Goal: Task Accomplishment & Management: Use online tool/utility

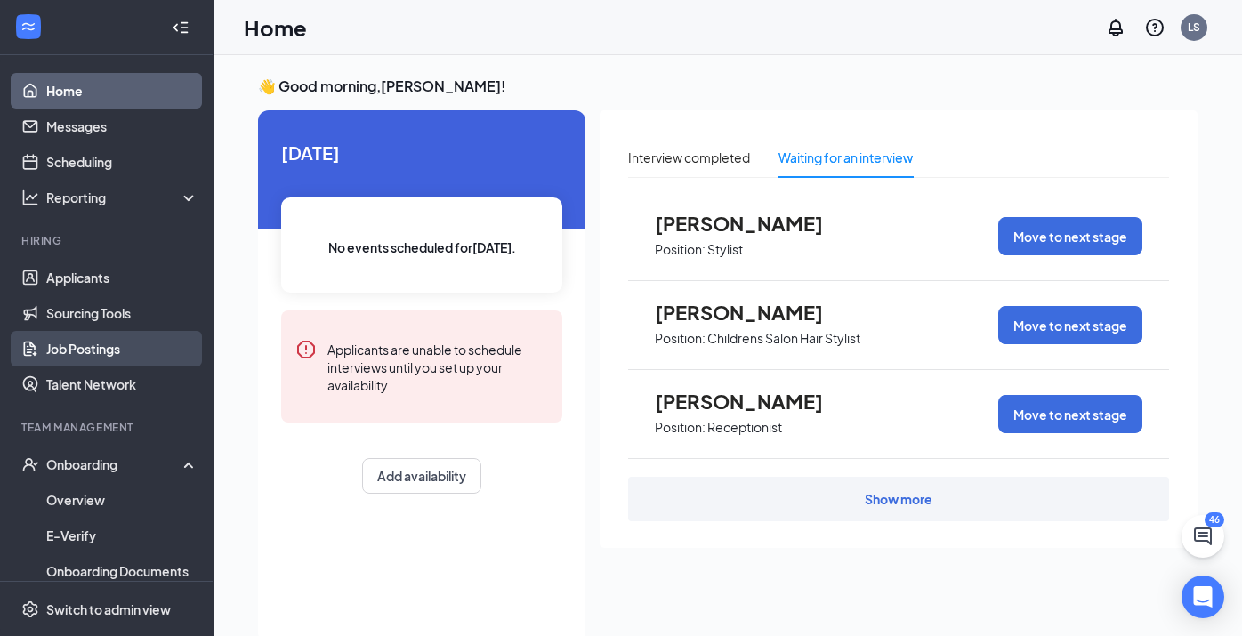
scroll to position [37, 0]
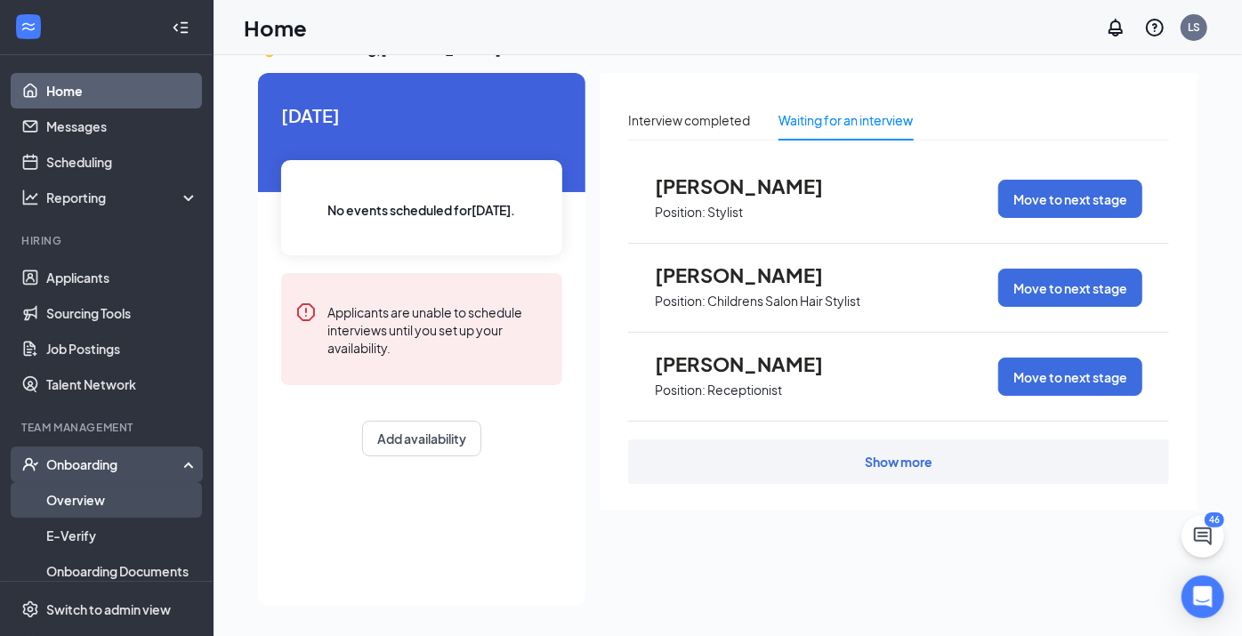
click at [95, 498] on link "Overview" at bounding box center [122, 500] width 152 height 36
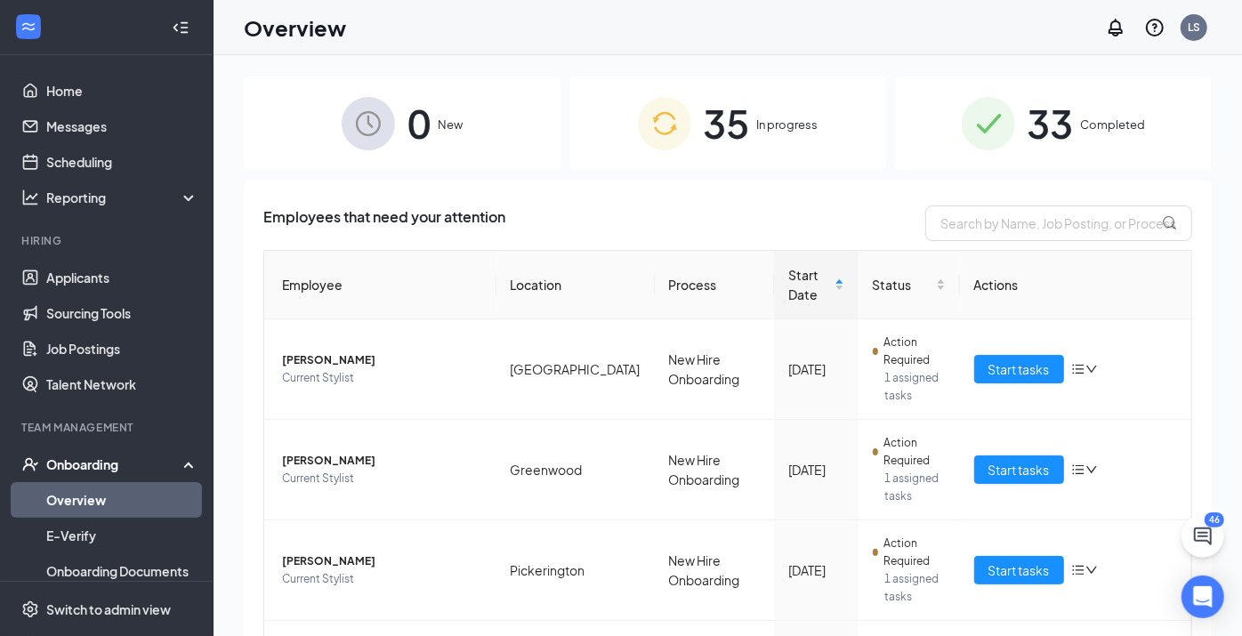
click at [801, 113] on div "35 In progress" at bounding box center [727, 122] width 317 height 93
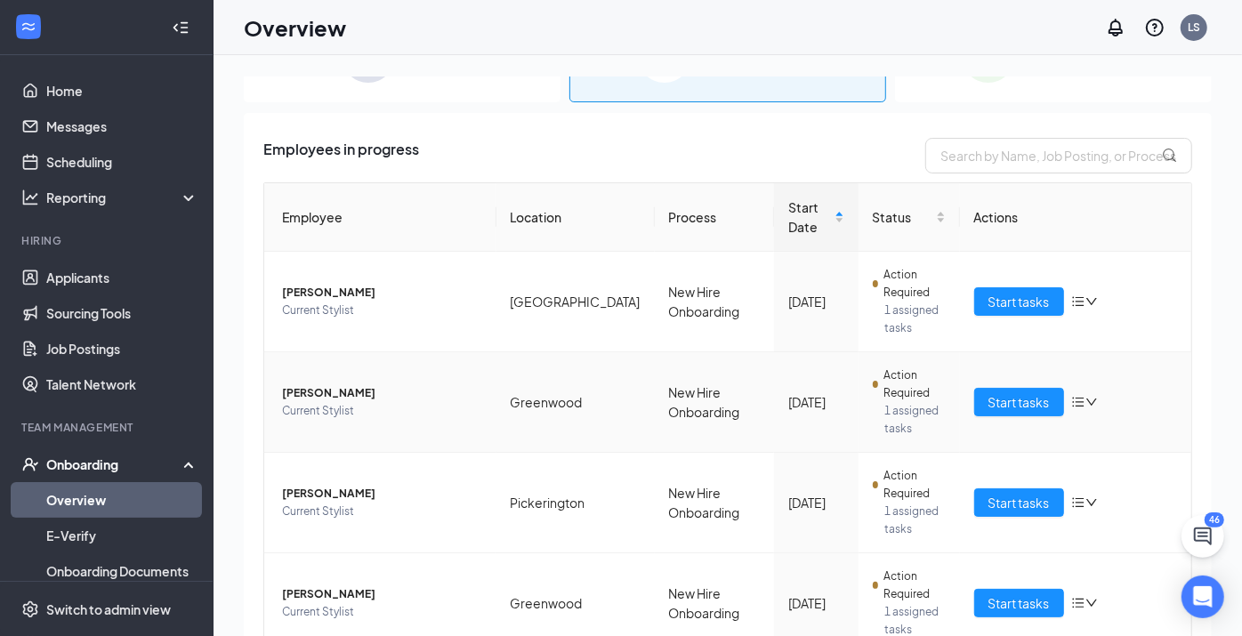
scroll to position [99, 0]
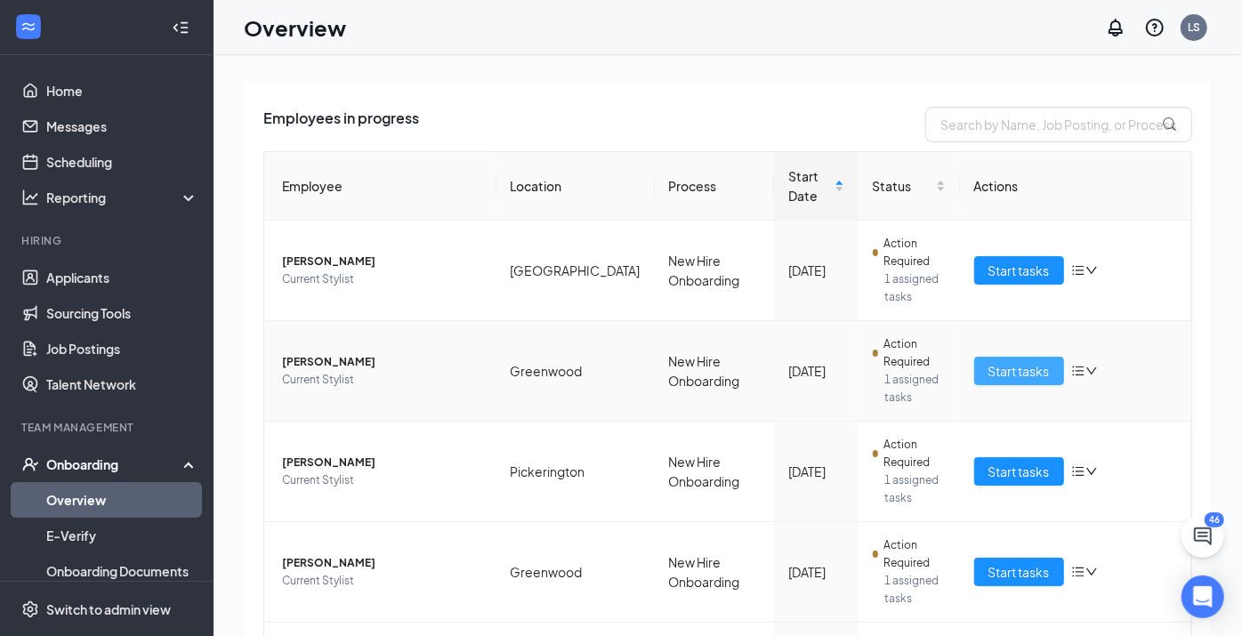
click at [1014, 370] on span "Start tasks" at bounding box center [1018, 371] width 61 height 20
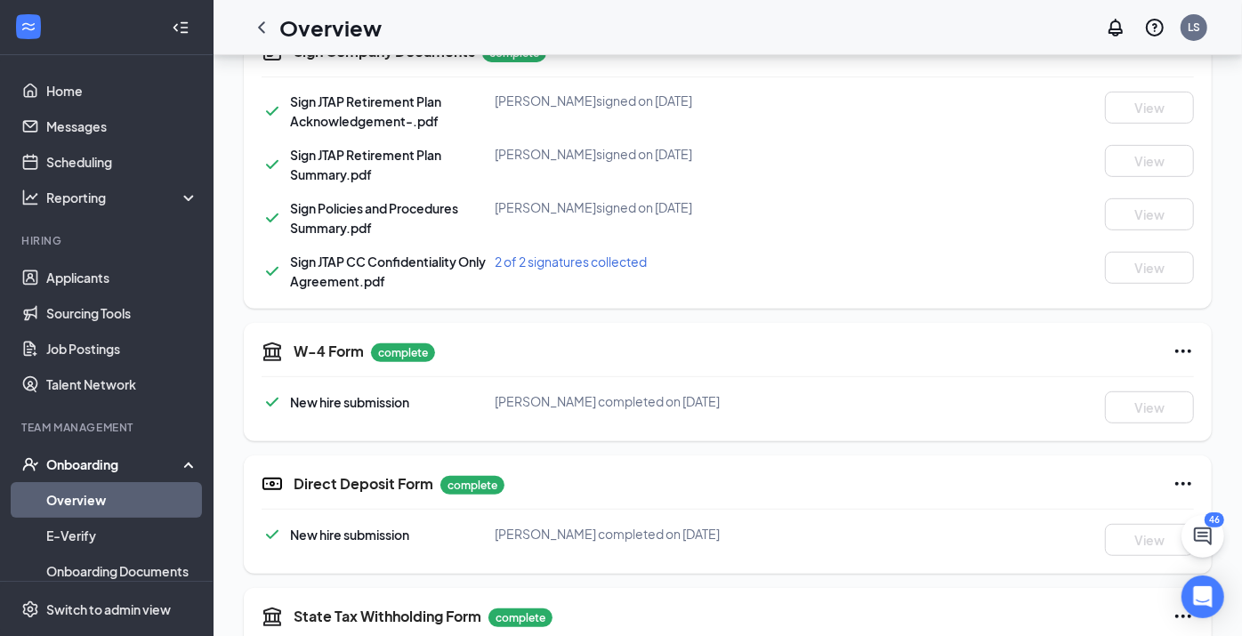
scroll to position [709, 0]
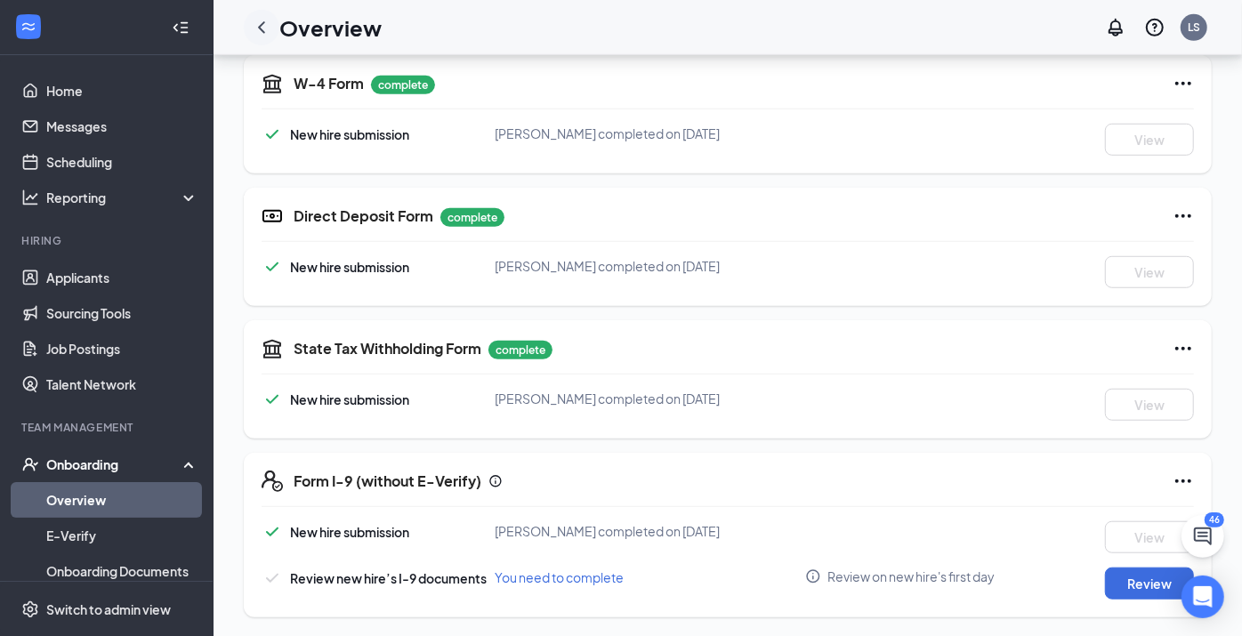
click at [263, 34] on icon "ChevronLeft" at bounding box center [261, 27] width 21 height 21
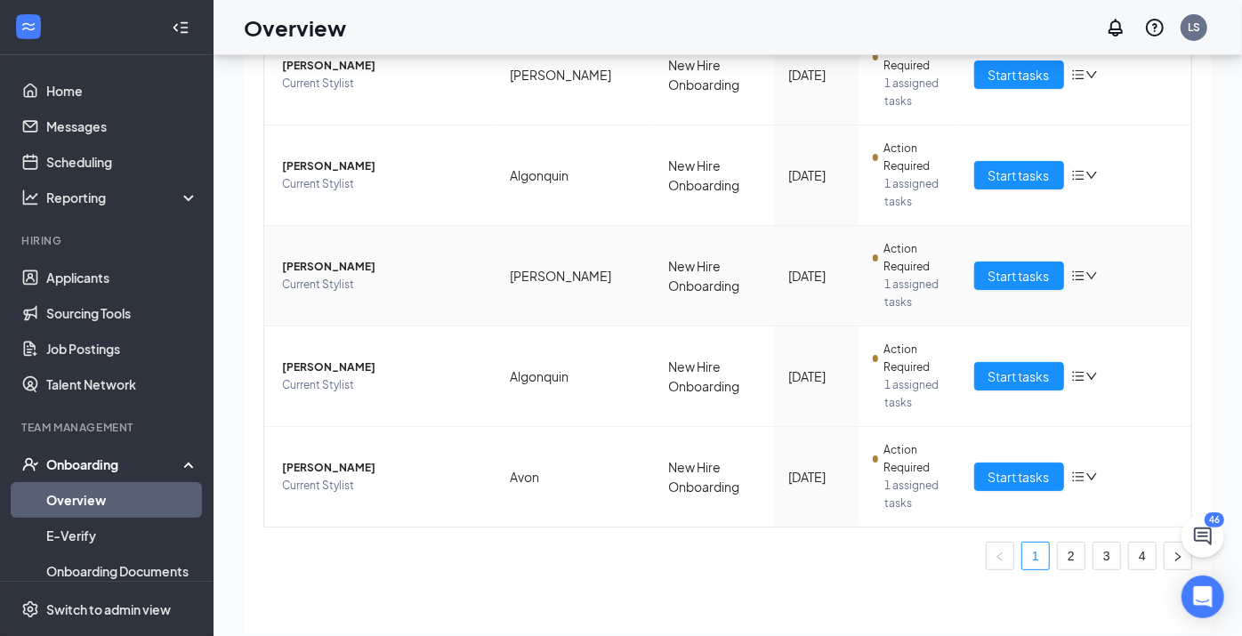
scroll to position [79, 0]
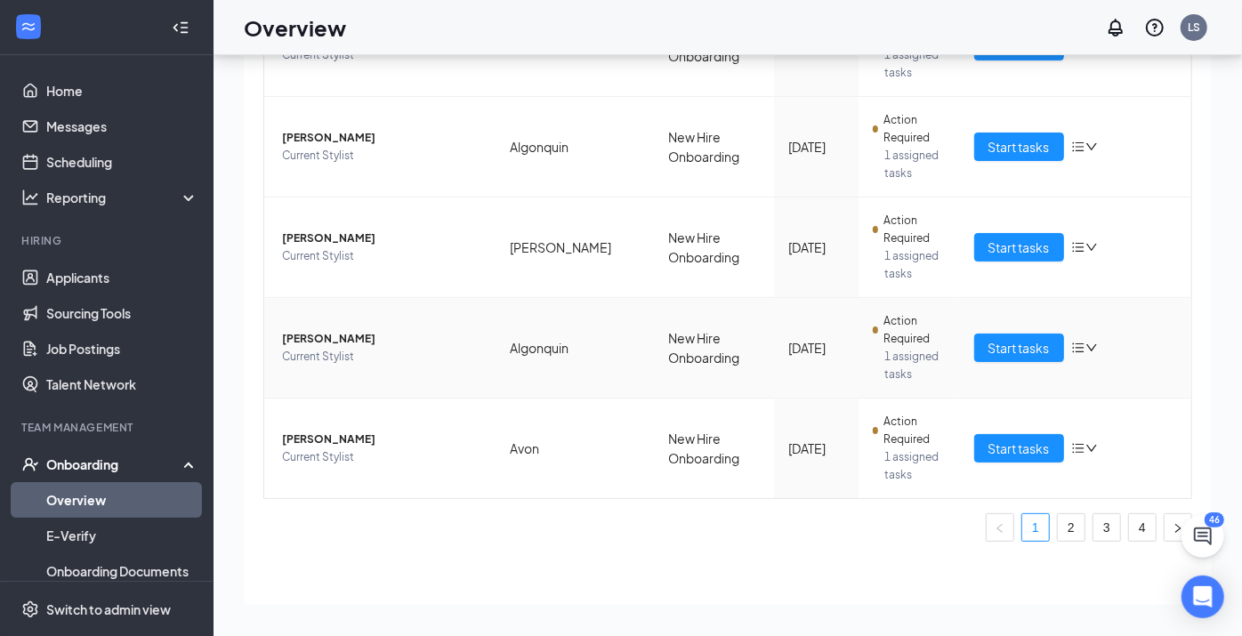
click at [328, 338] on span "[PERSON_NAME]" at bounding box center [382, 339] width 200 height 18
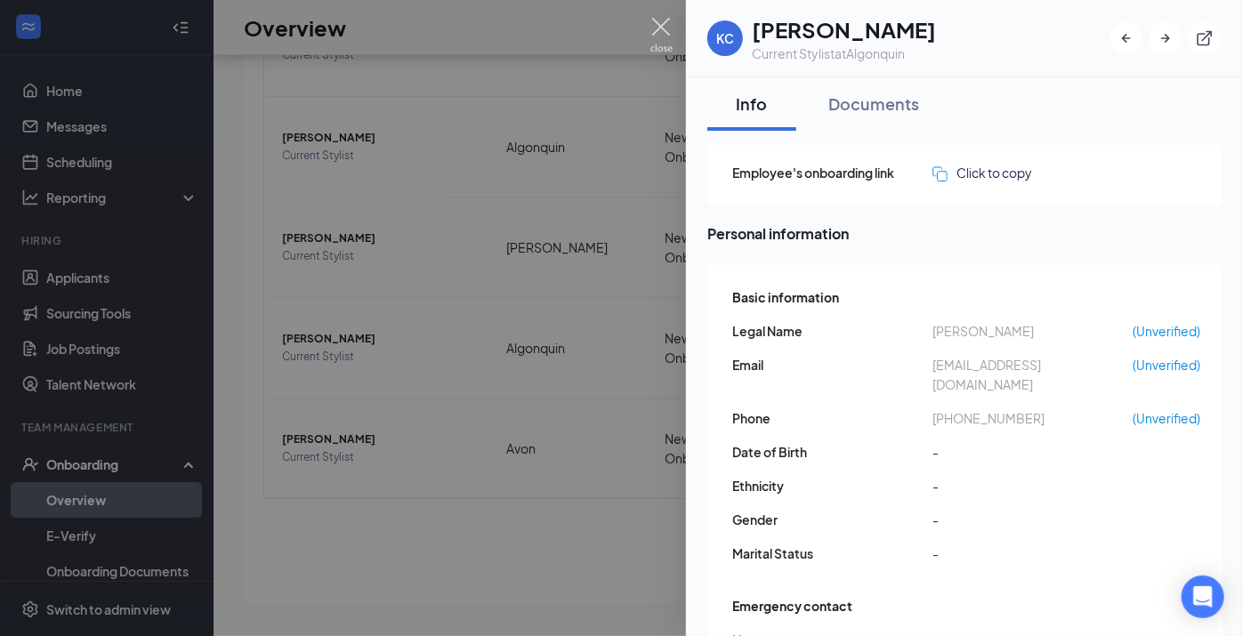
click at [670, 24] on img at bounding box center [661, 35] width 22 height 35
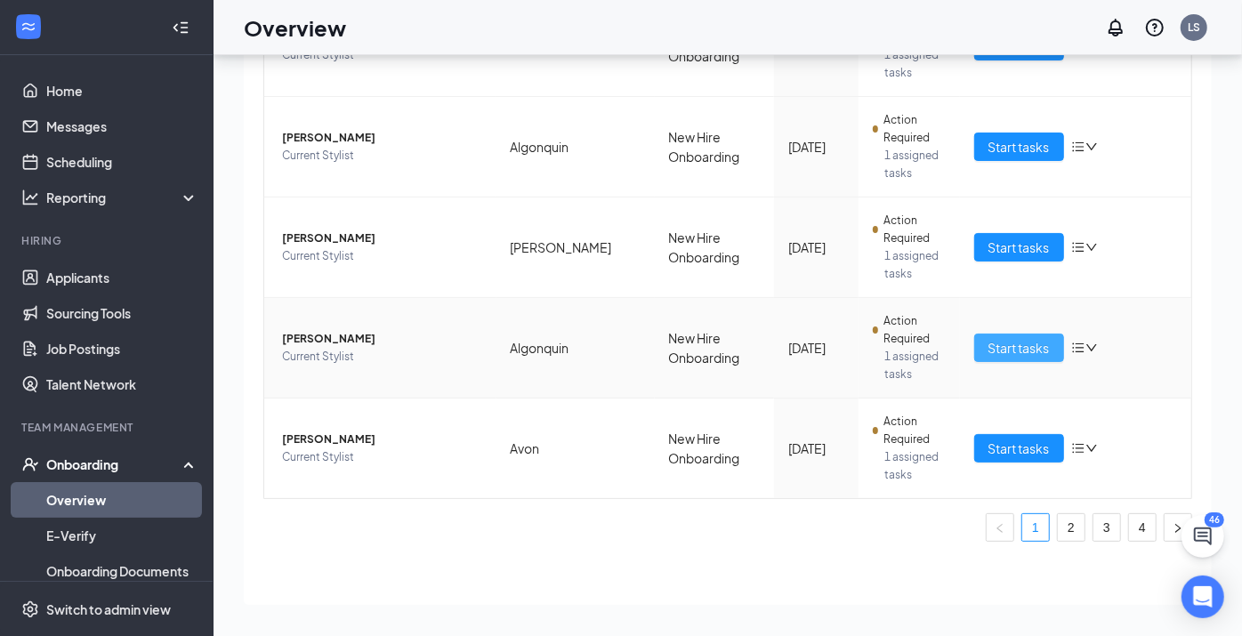
click at [1014, 342] on span "Start tasks" at bounding box center [1018, 348] width 61 height 20
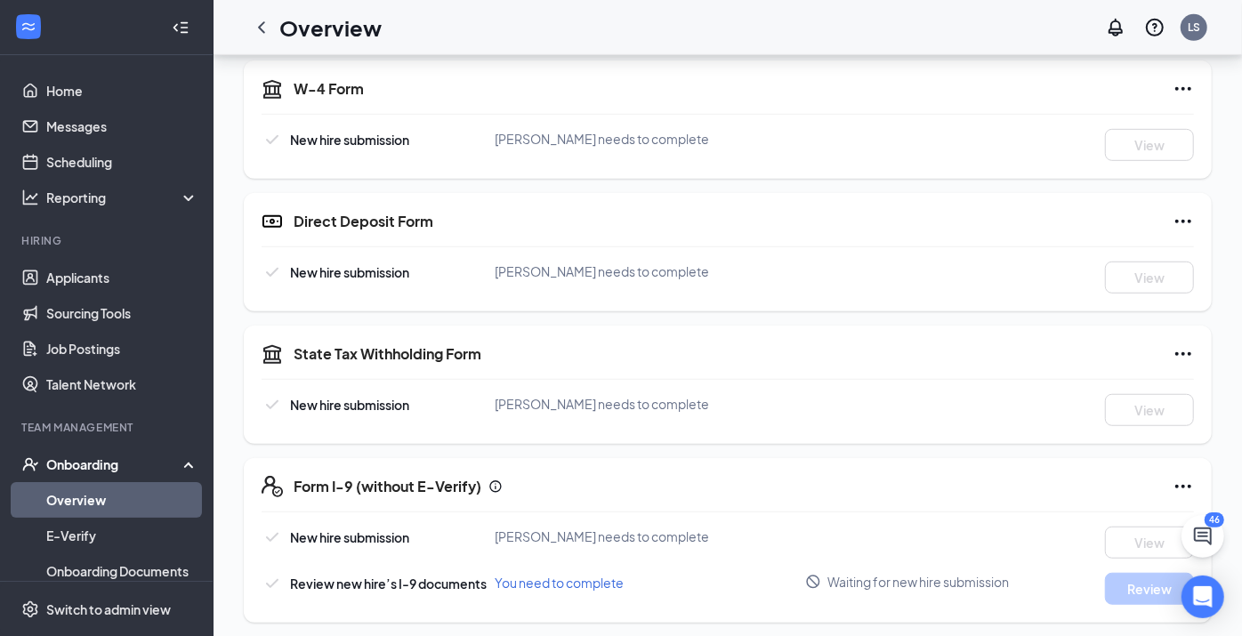
scroll to position [602, 0]
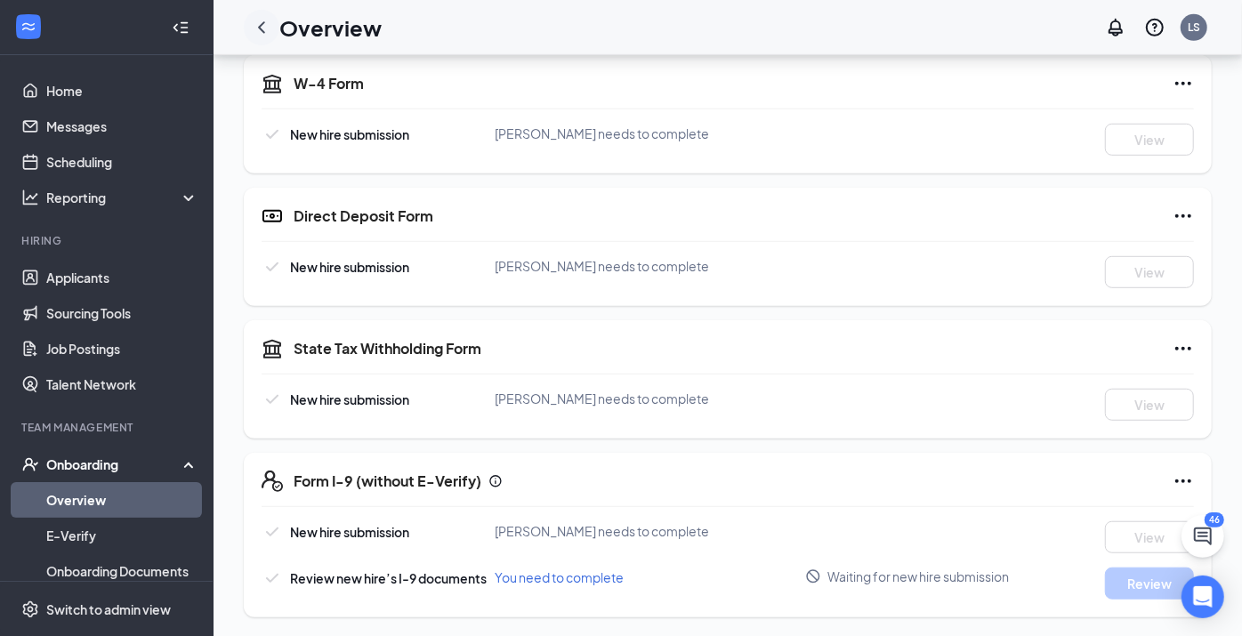
click at [253, 28] on icon "ChevronLeft" at bounding box center [261, 27] width 21 height 21
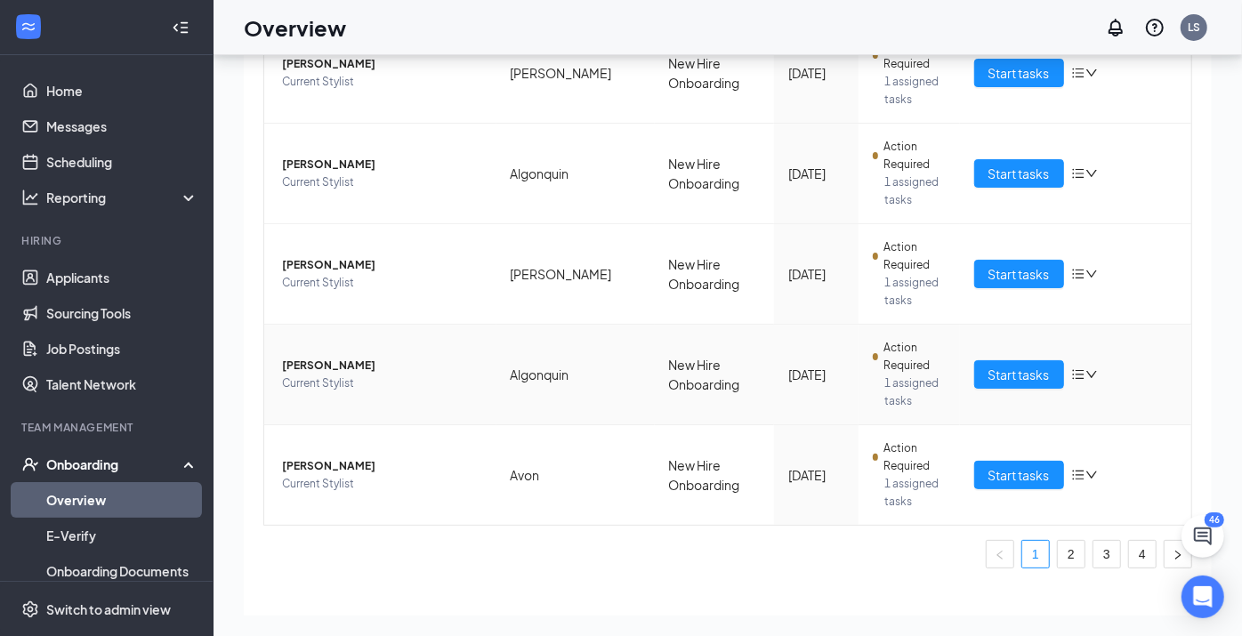
scroll to position [746, 0]
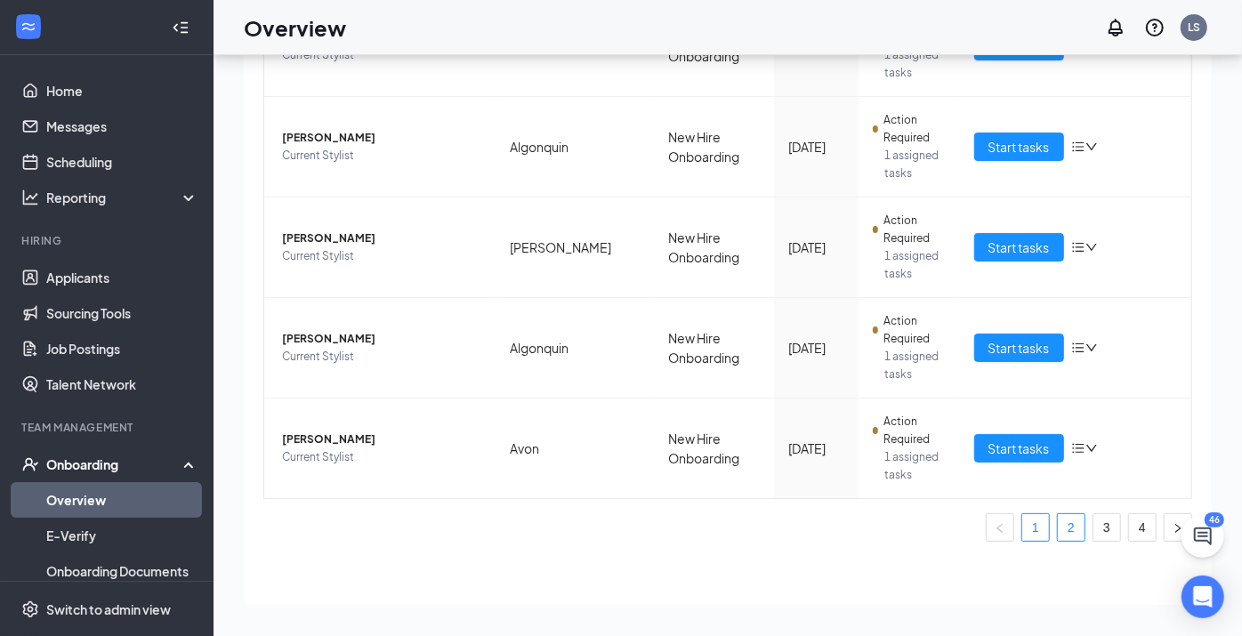
click at [1058, 533] on link "2" at bounding box center [1071, 527] width 27 height 27
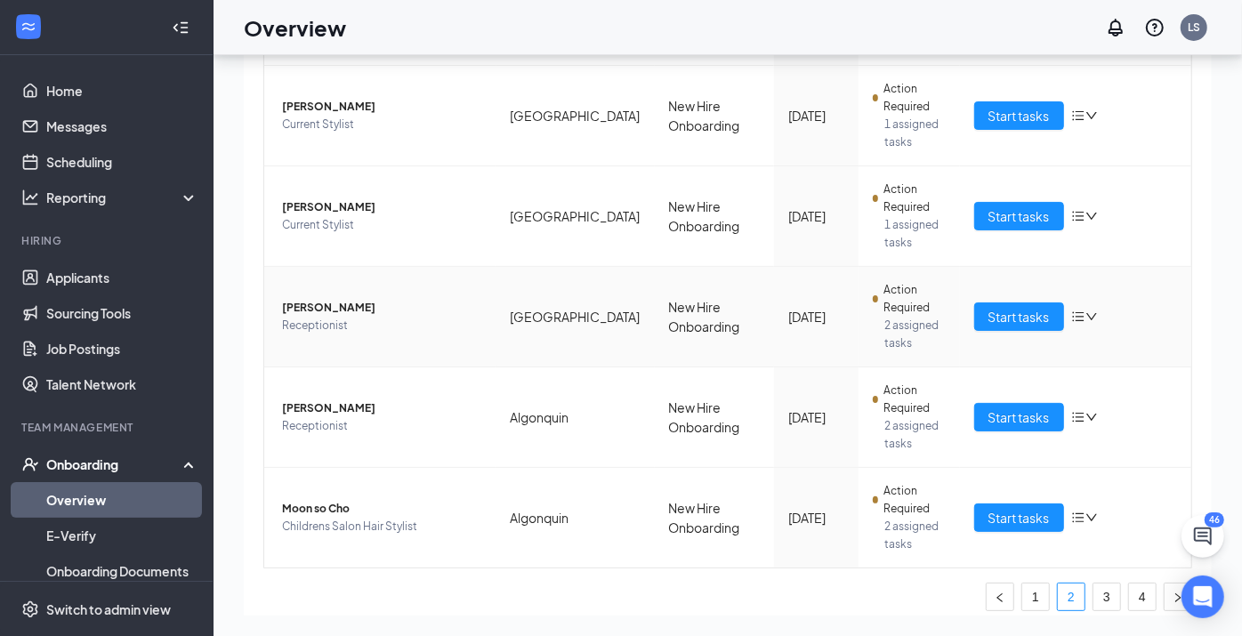
scroll to position [691, 0]
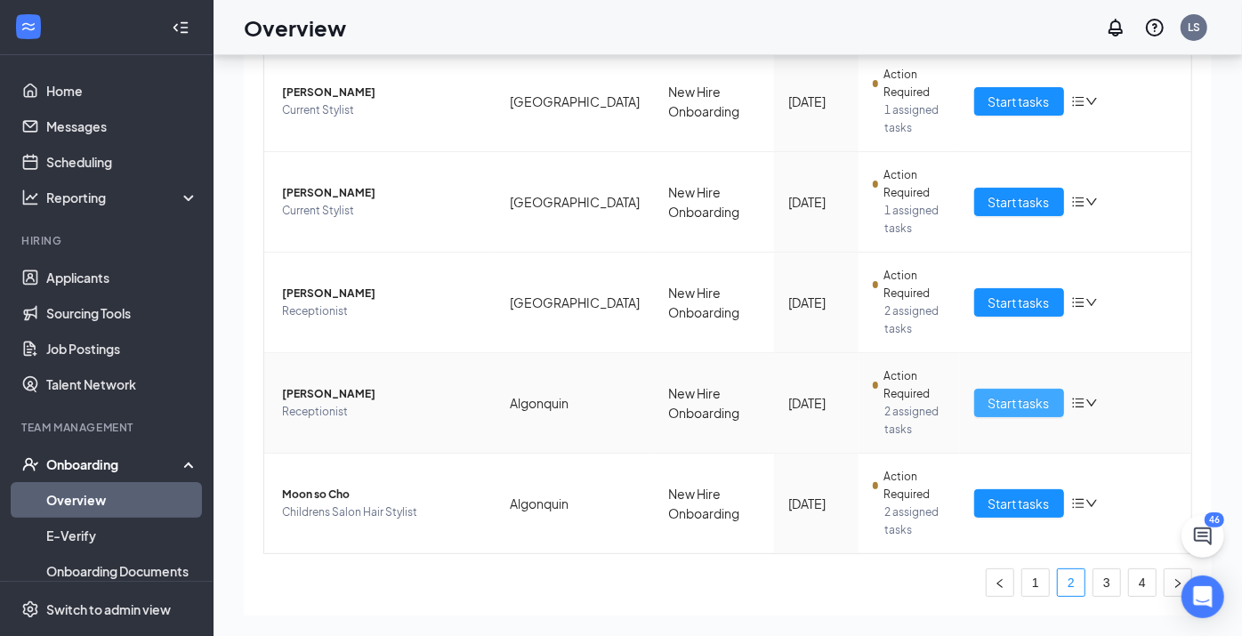
click at [1016, 389] on button "Start tasks" at bounding box center [1019, 403] width 90 height 28
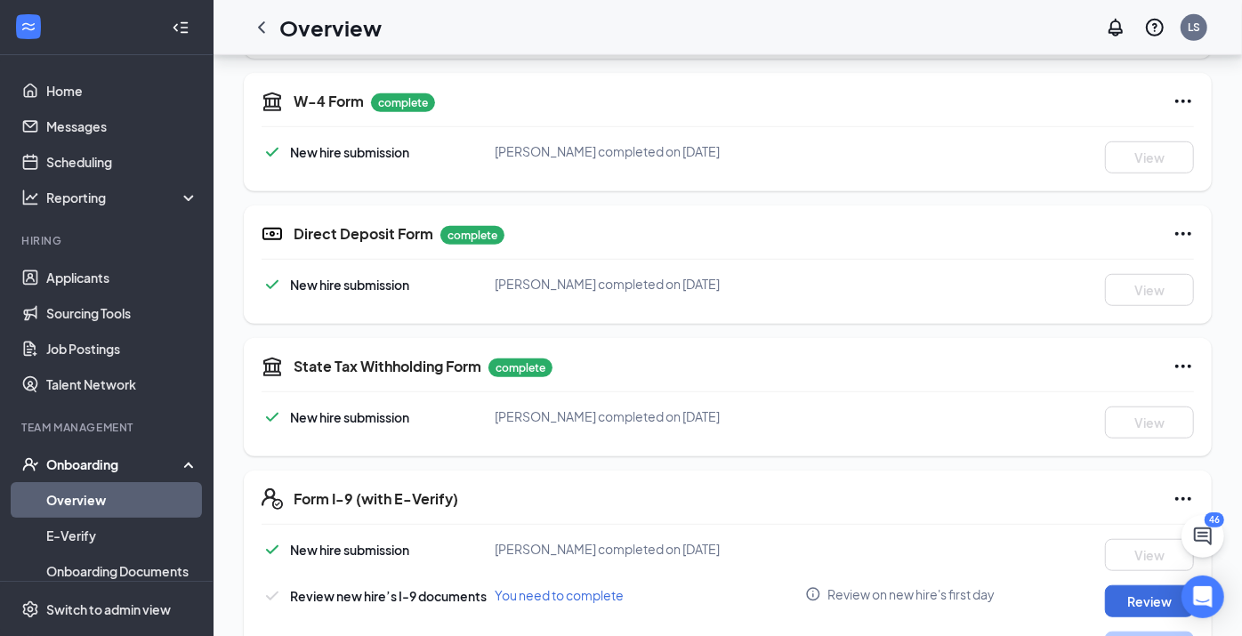
scroll to position [754, 0]
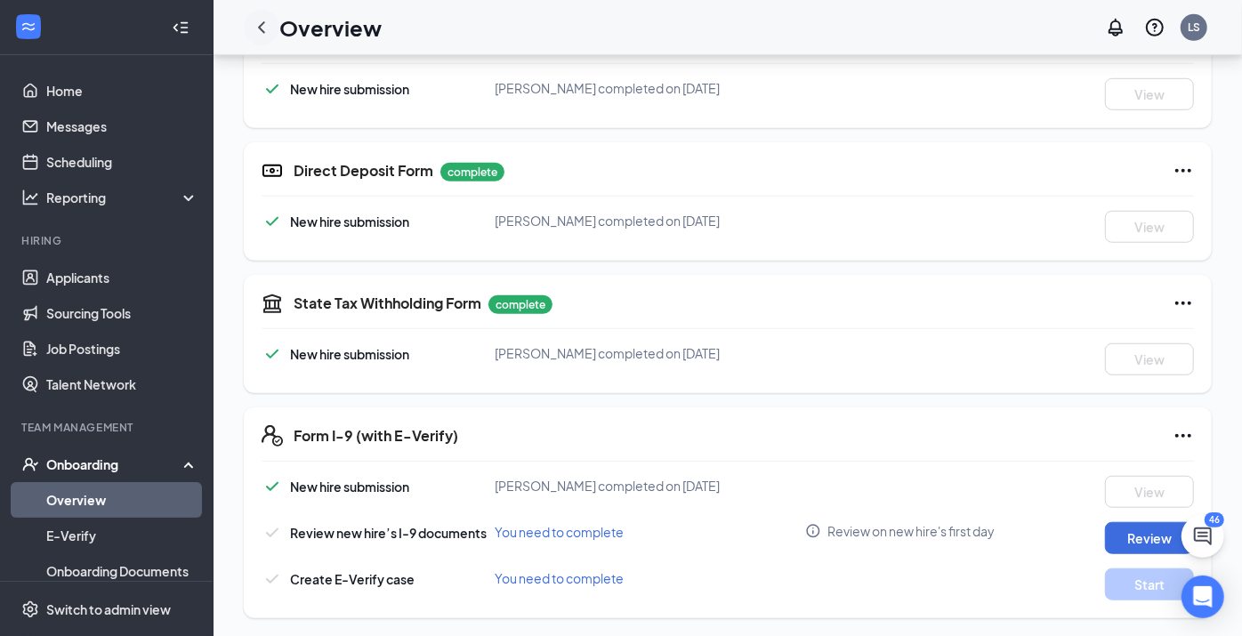
click at [252, 36] on icon "ChevronLeft" at bounding box center [261, 27] width 21 height 21
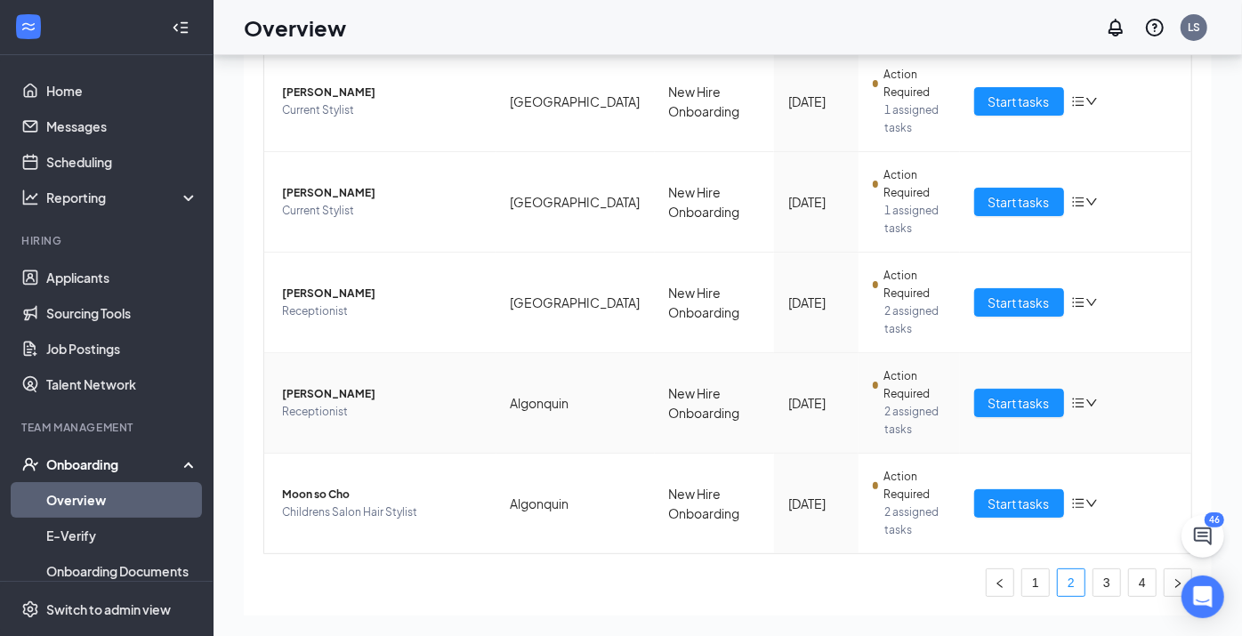
scroll to position [746, 0]
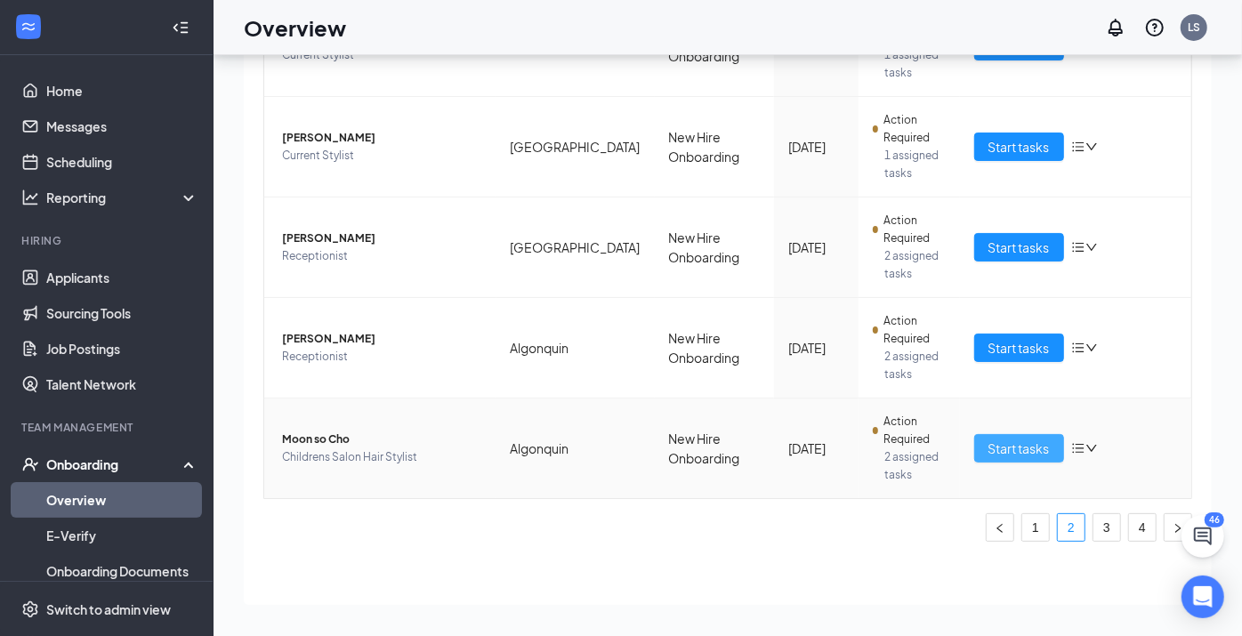
click at [996, 455] on button "Start tasks" at bounding box center [1019, 448] width 90 height 28
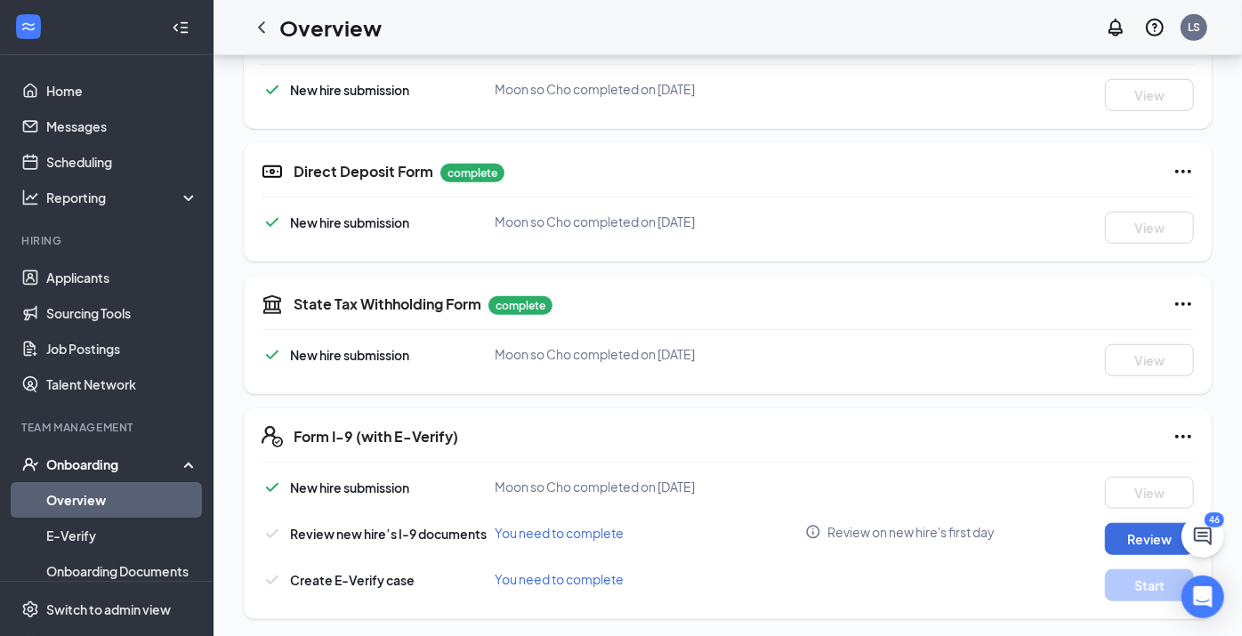
scroll to position [754, 0]
click at [262, 24] on icon "ChevronLeft" at bounding box center [261, 27] width 7 height 12
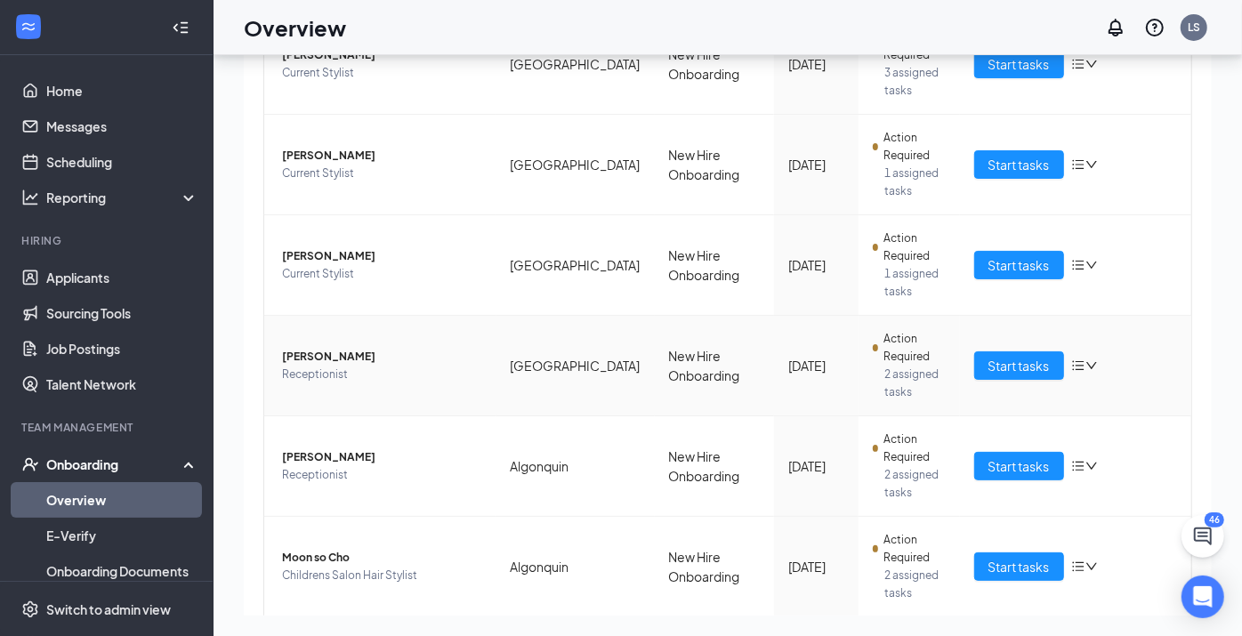
scroll to position [746, 0]
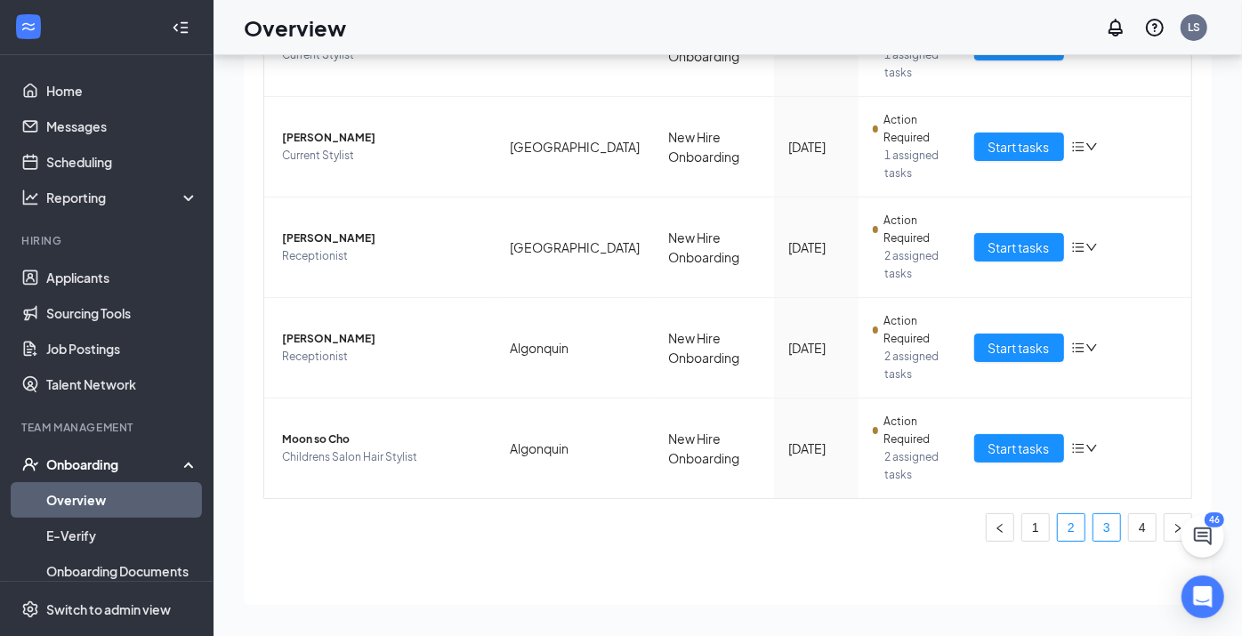
click at [1098, 534] on link "3" at bounding box center [1106, 527] width 27 height 27
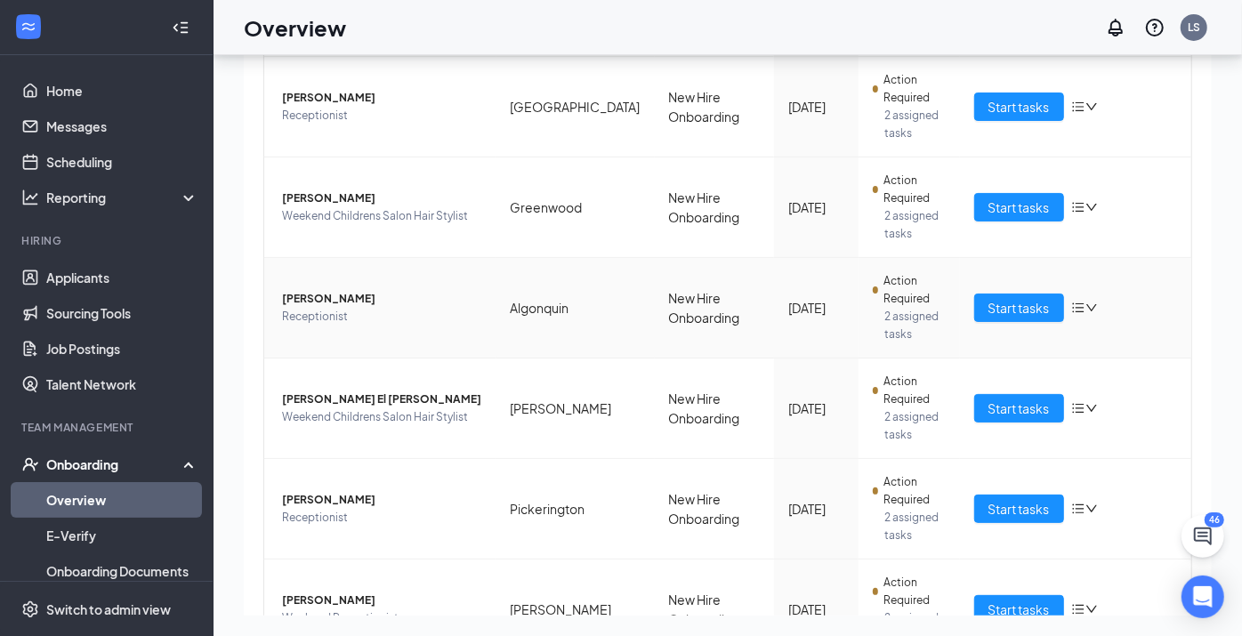
scroll to position [494, 0]
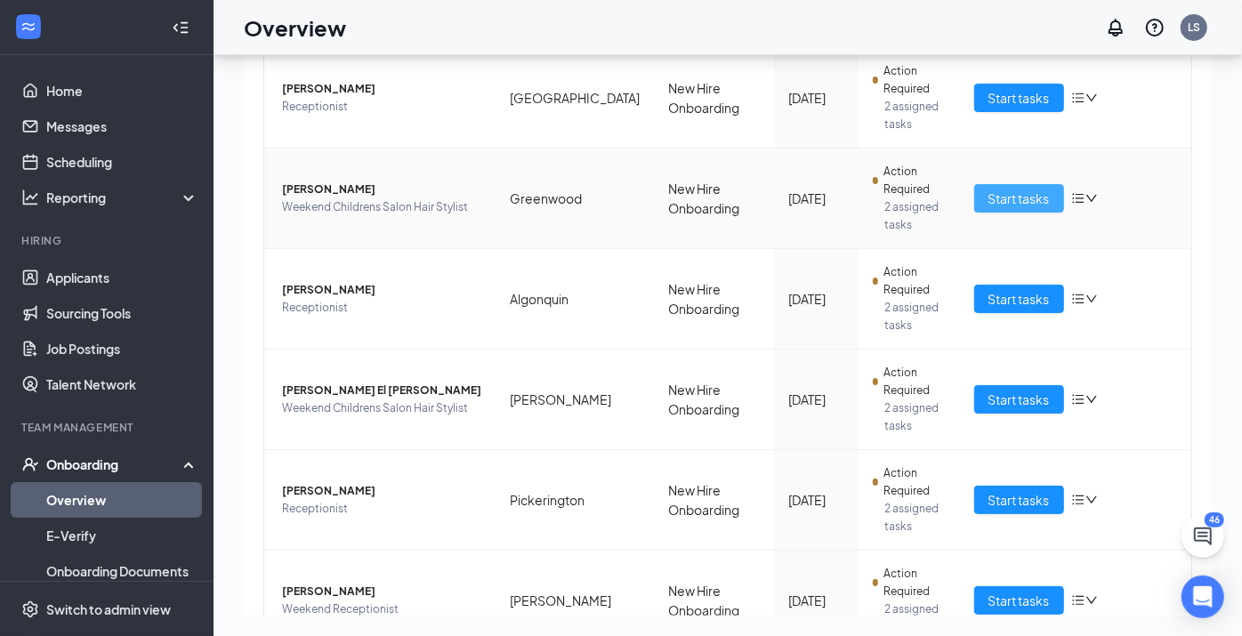
click at [974, 194] on button "Start tasks" at bounding box center [1019, 198] width 90 height 28
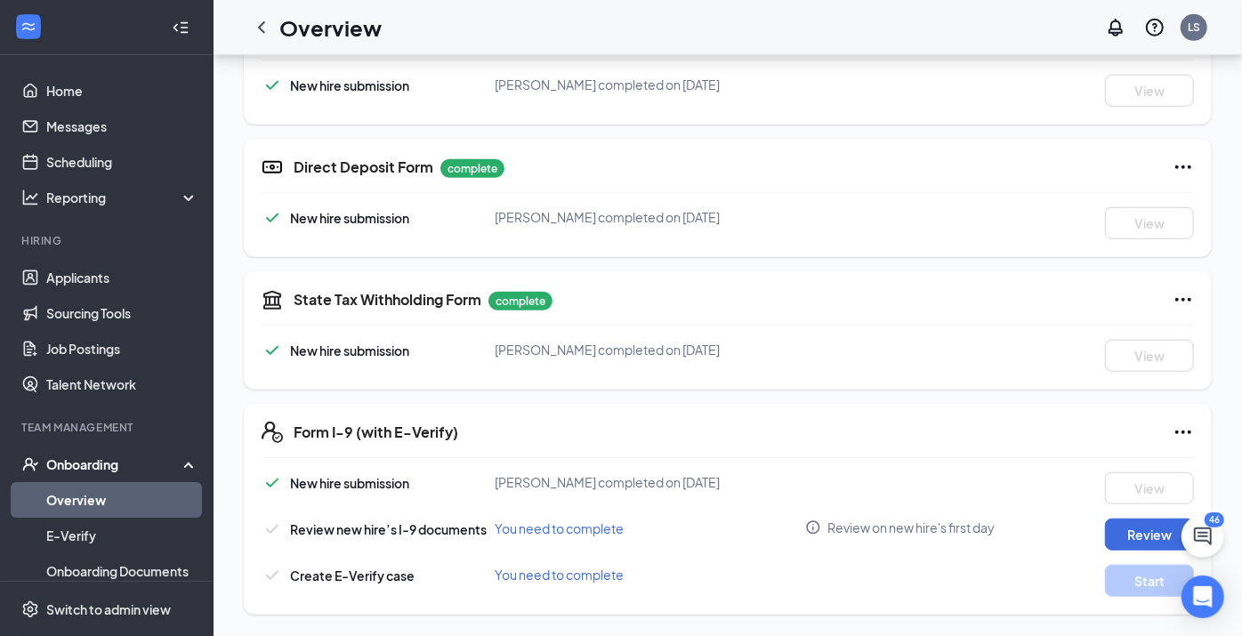
scroll to position [916, 0]
click at [257, 26] on icon "ChevronLeft" at bounding box center [261, 27] width 21 height 21
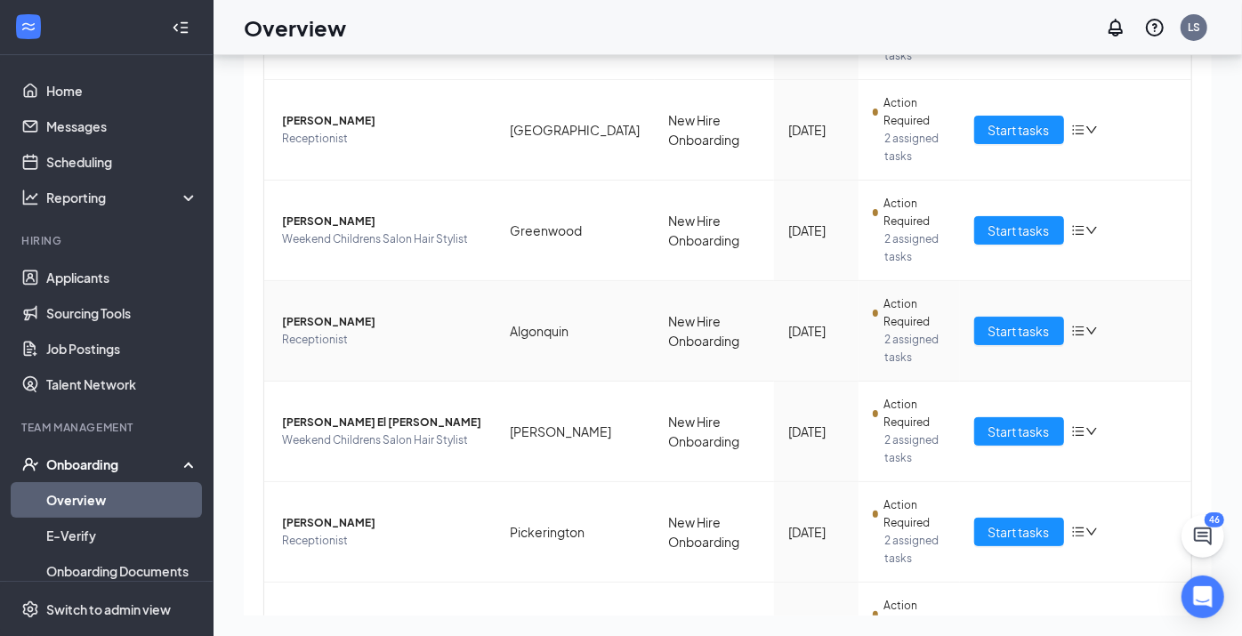
scroll to position [494, 0]
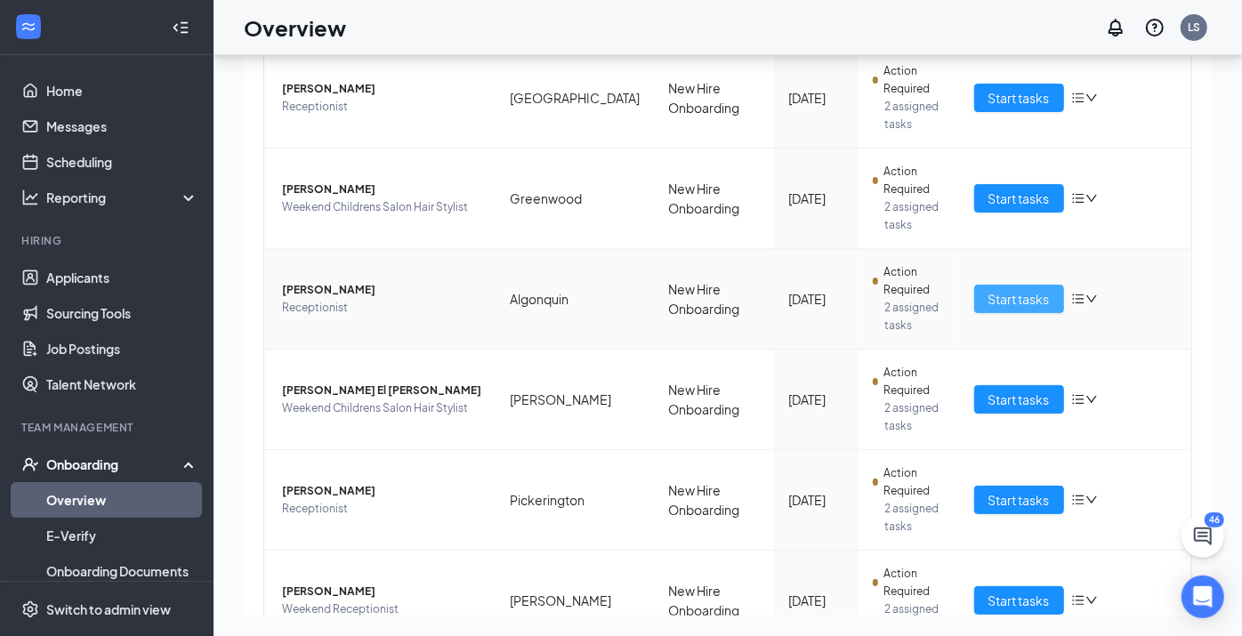
click at [996, 303] on span "Start tasks" at bounding box center [1018, 299] width 61 height 20
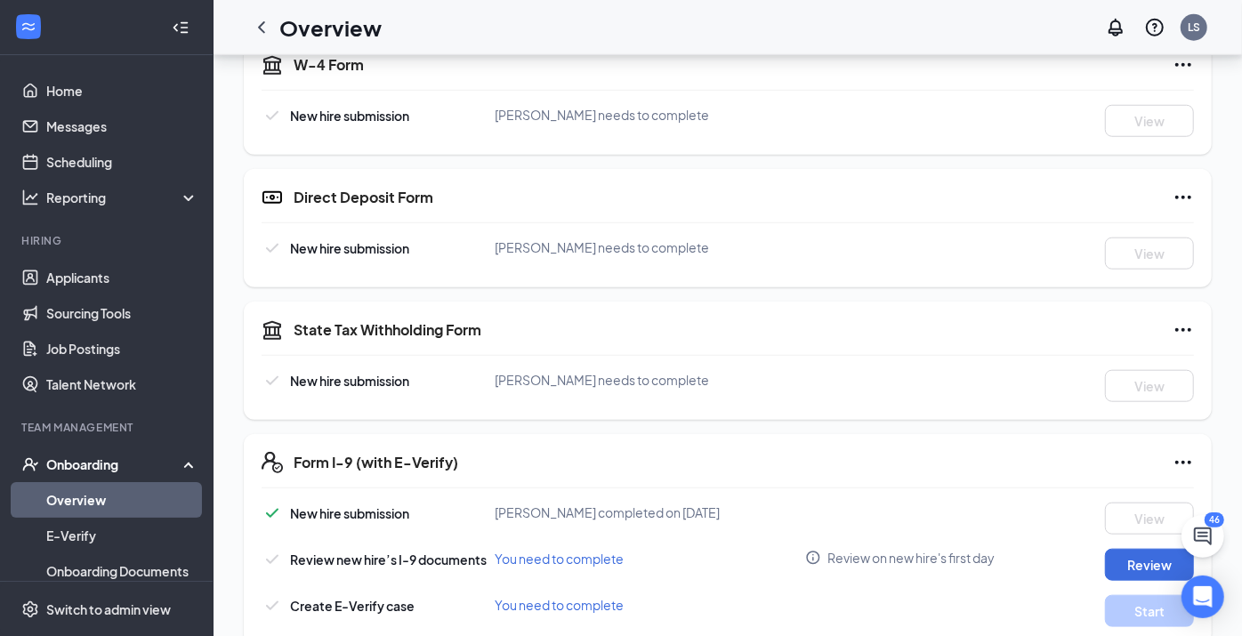
scroll to position [980, 0]
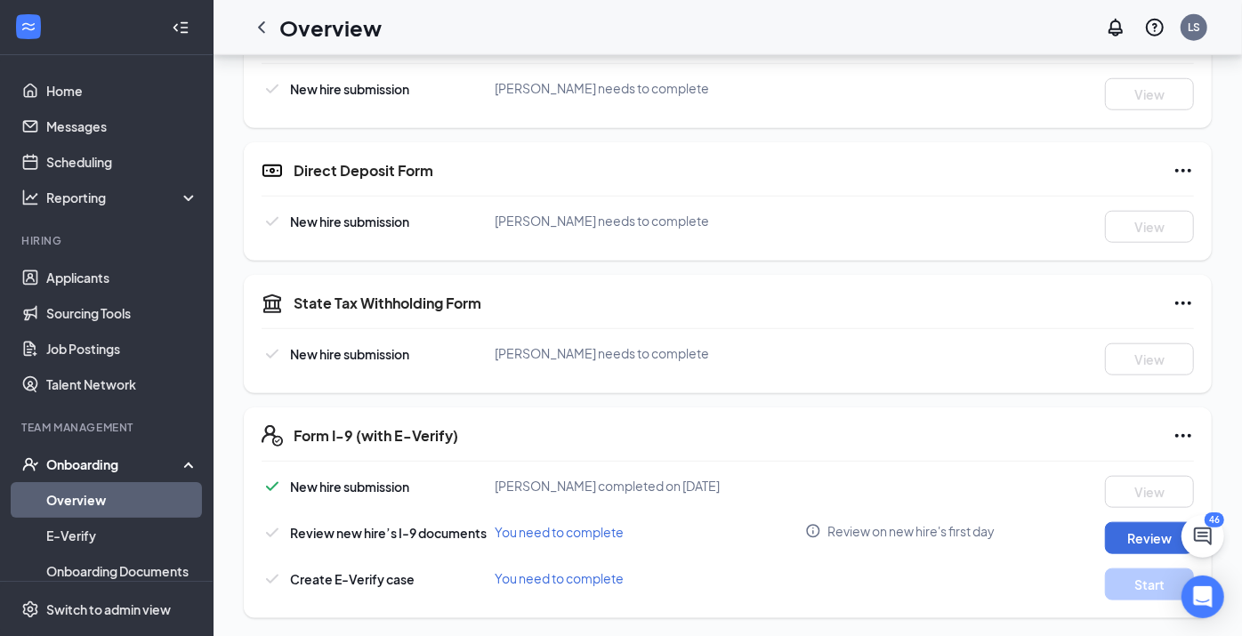
click at [253, 25] on icon "ChevronLeft" at bounding box center [261, 27] width 21 height 21
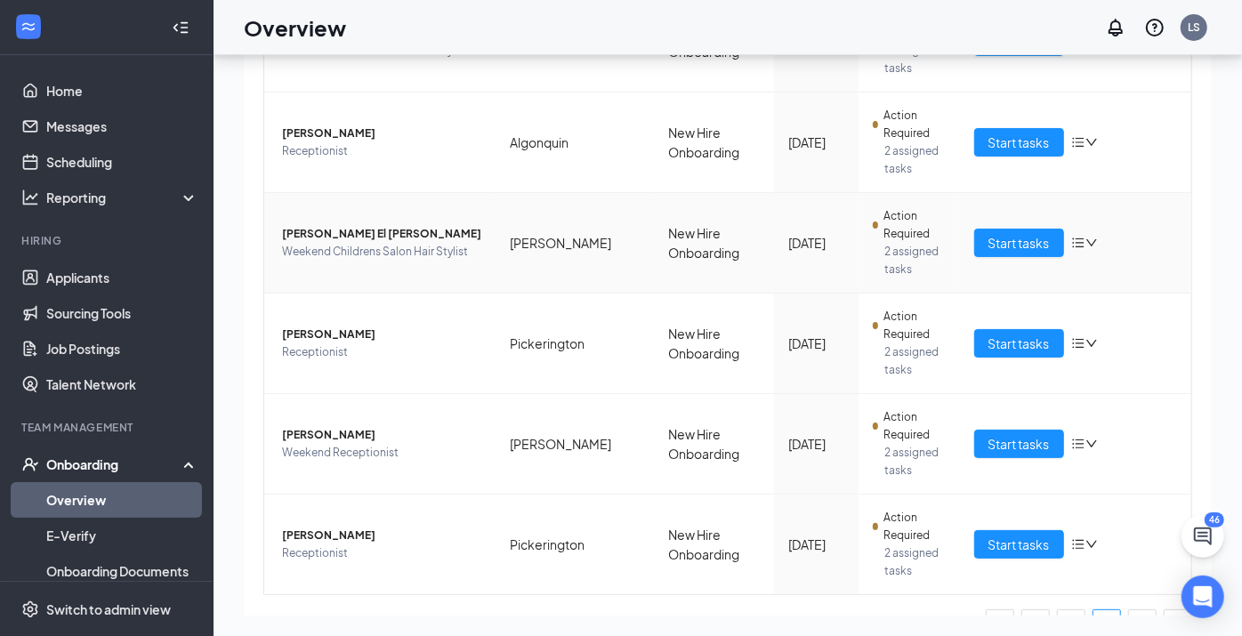
scroll to position [691, 0]
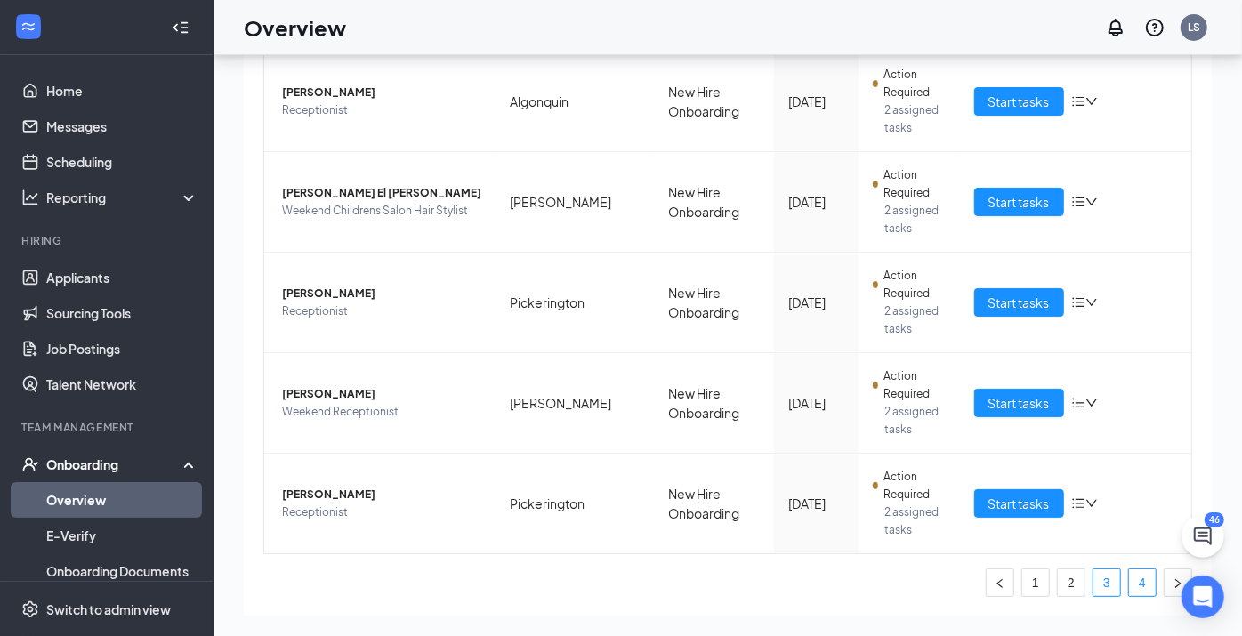
click at [1129, 578] on link "4" at bounding box center [1142, 582] width 27 height 27
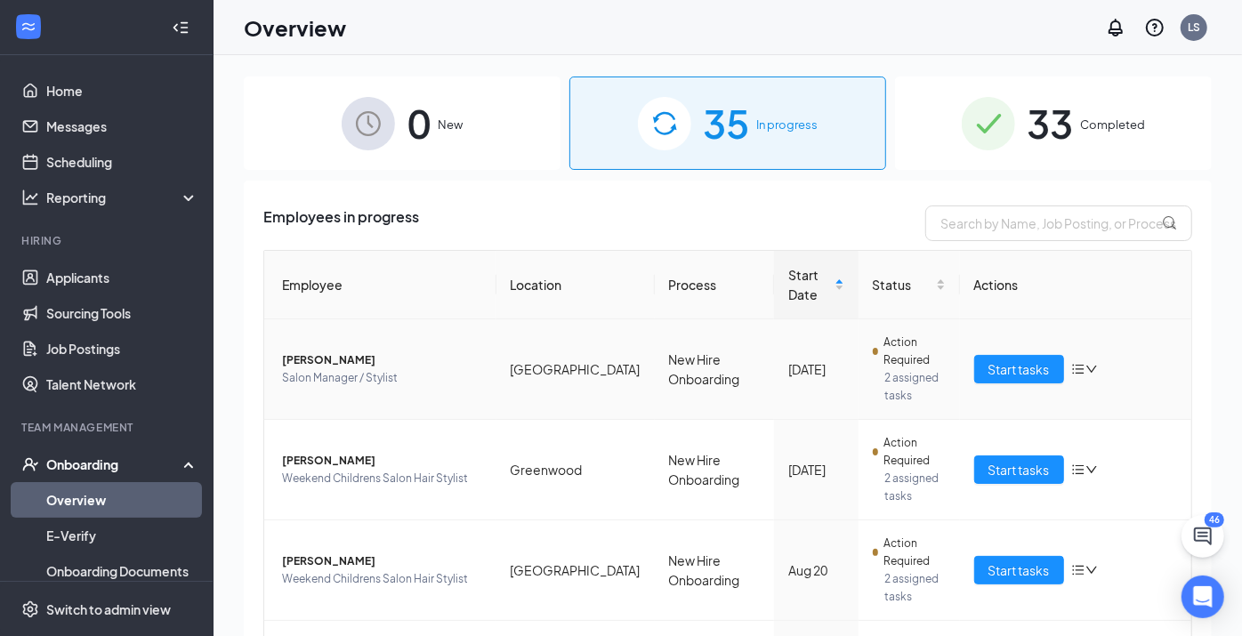
scroll to position [99, 0]
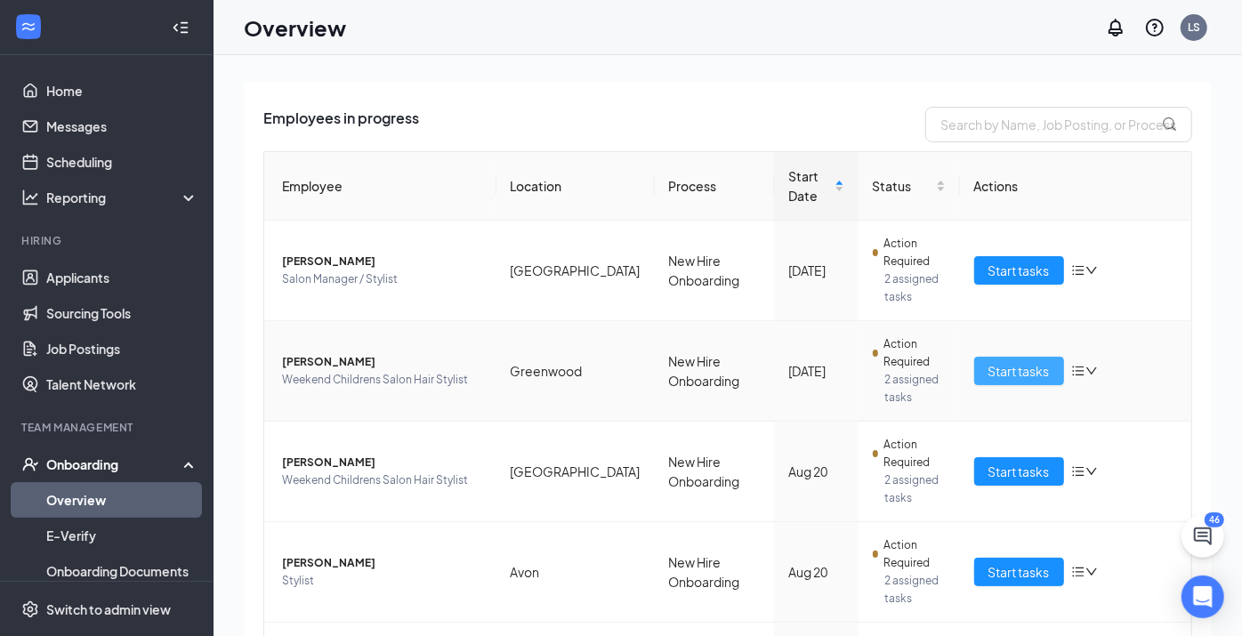
click at [974, 374] on button "Start tasks" at bounding box center [1019, 371] width 90 height 28
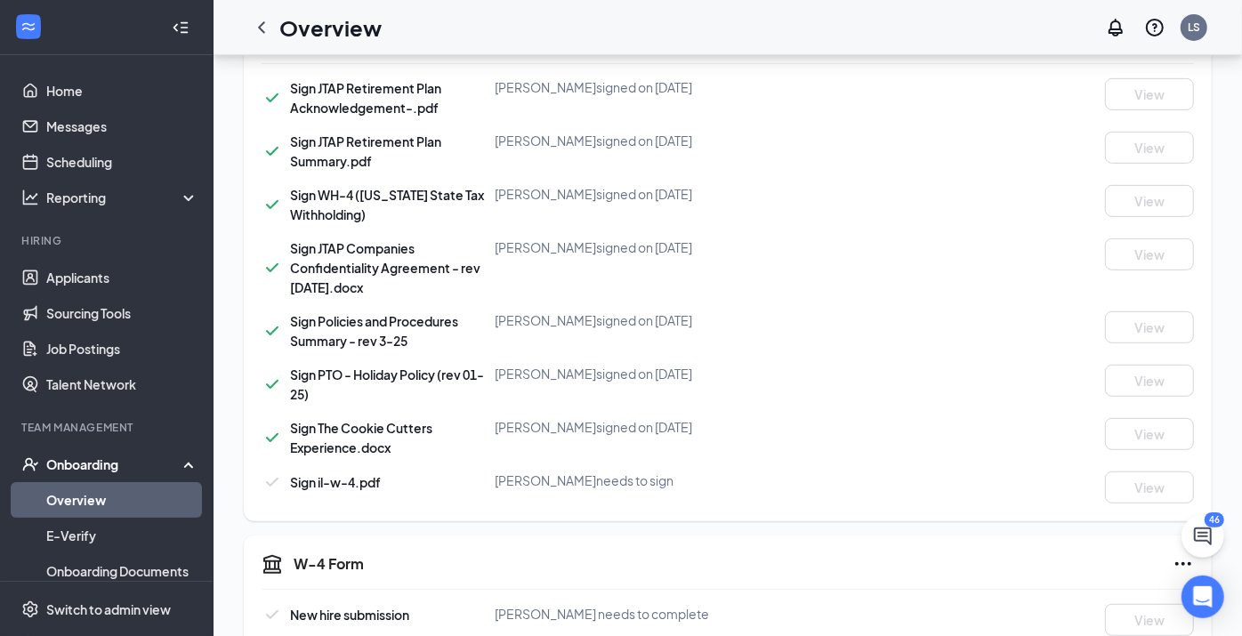
scroll to position [494, 0]
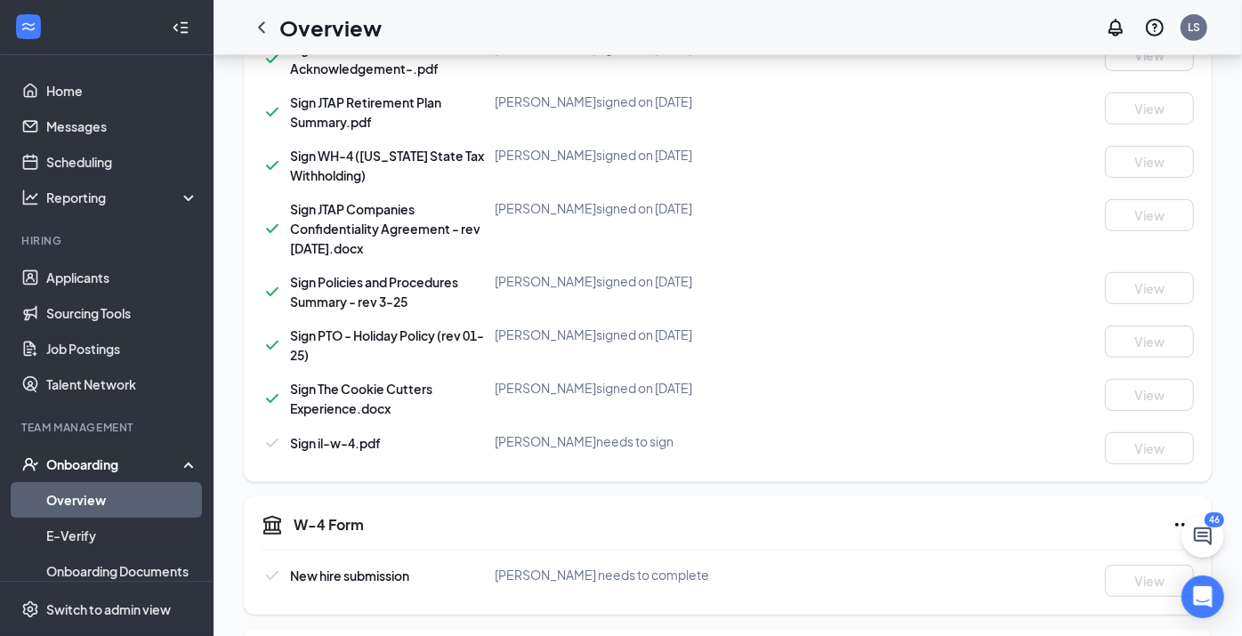
click at [310, 440] on span "Sign il-w-4.pdf" at bounding box center [335, 443] width 91 height 16
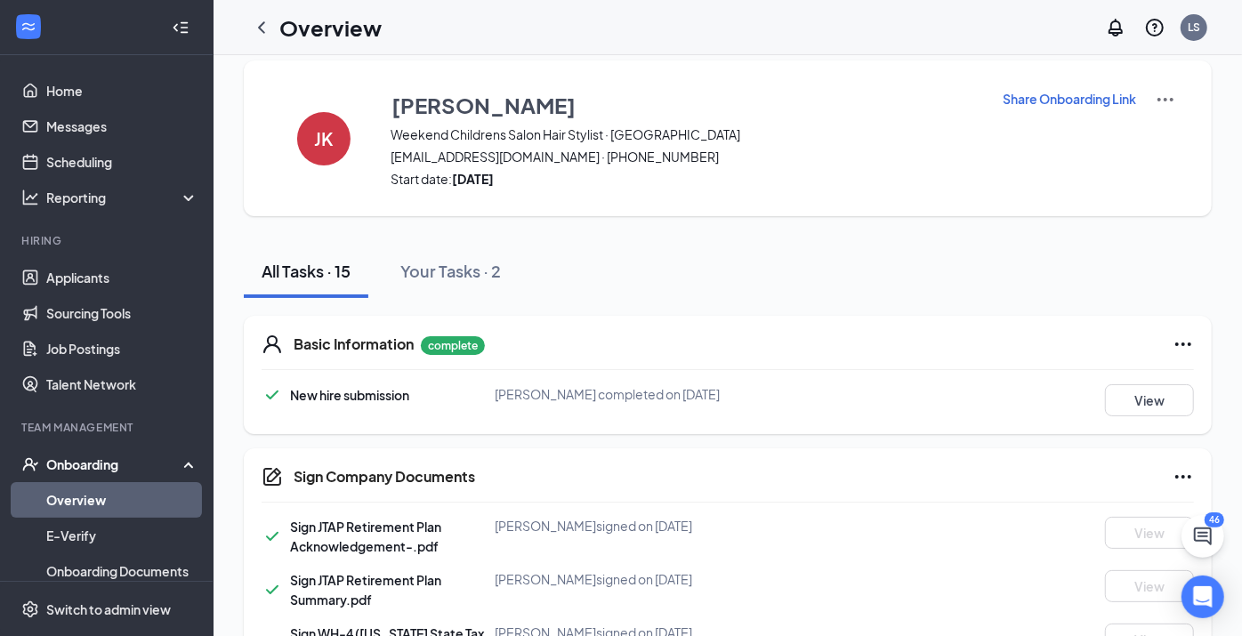
scroll to position [0, 0]
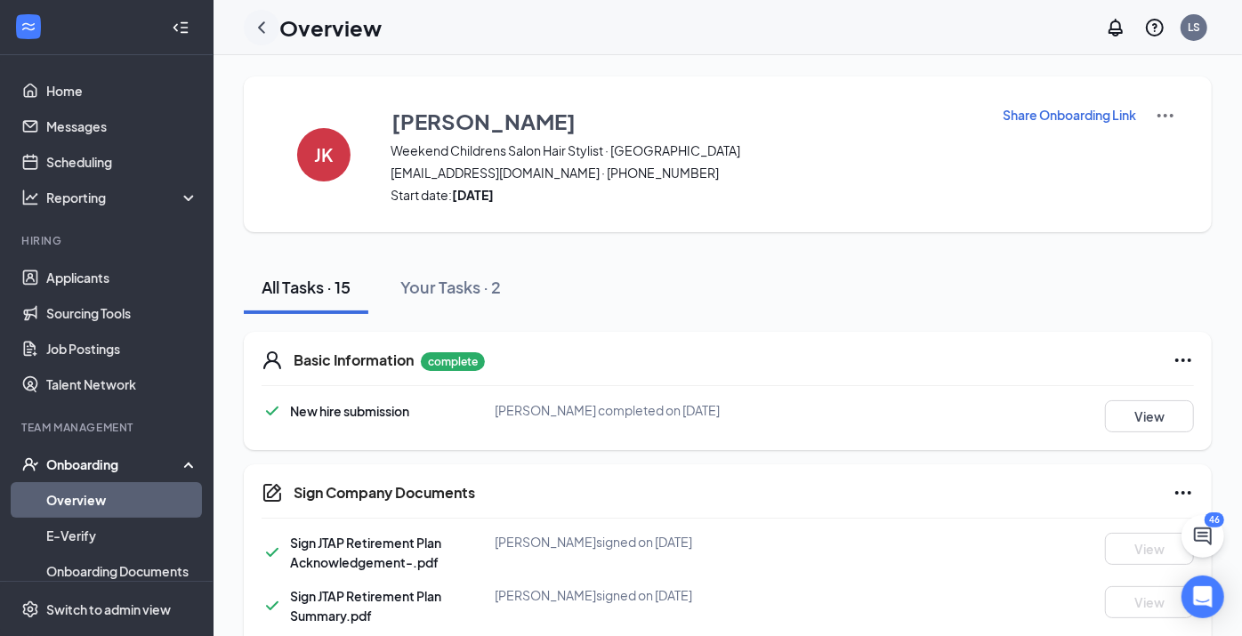
click at [251, 25] on icon "ChevronLeft" at bounding box center [261, 27] width 21 height 21
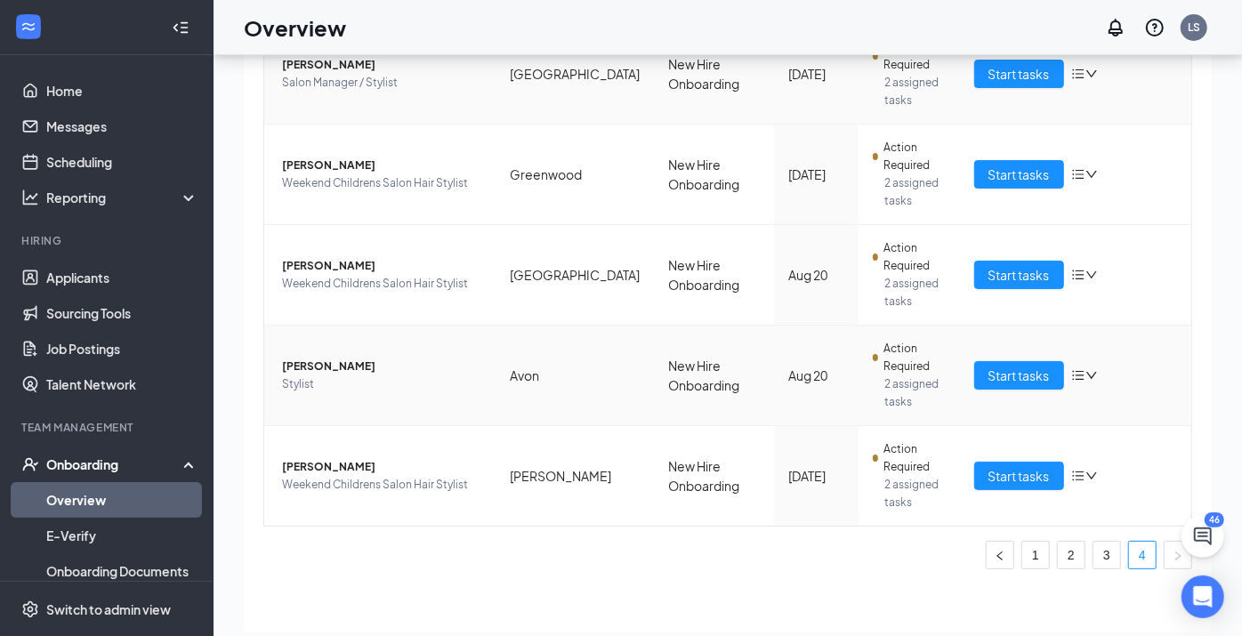
scroll to position [79, 0]
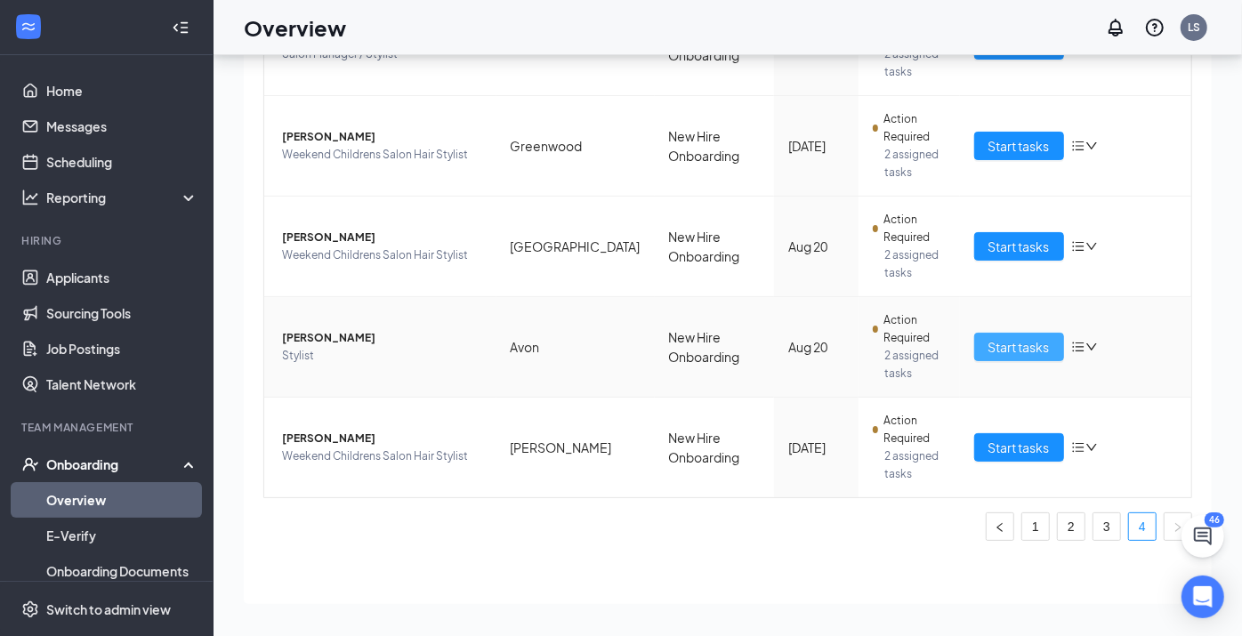
click at [989, 342] on span "Start tasks" at bounding box center [1018, 347] width 61 height 20
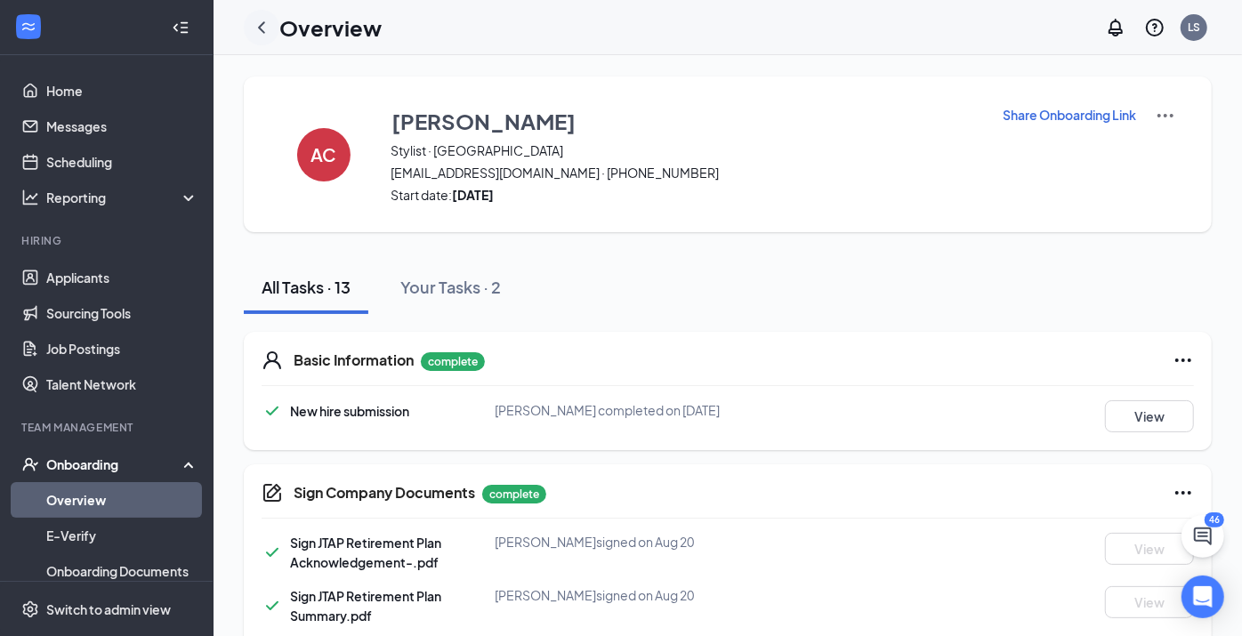
click at [264, 28] on icon "ChevronLeft" at bounding box center [261, 27] width 21 height 21
